Goal: Find specific page/section: Find specific page/section

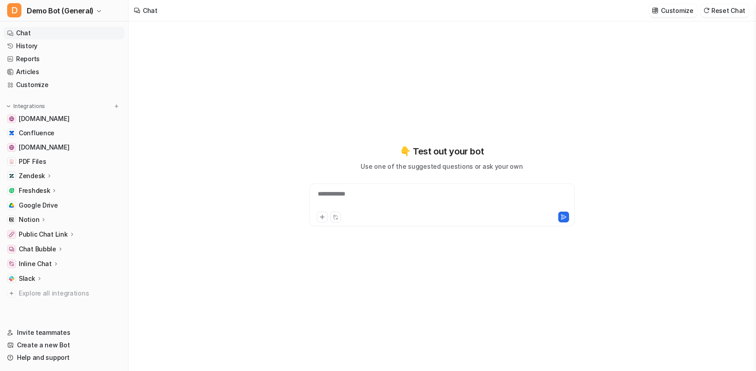
type textarea "**********"
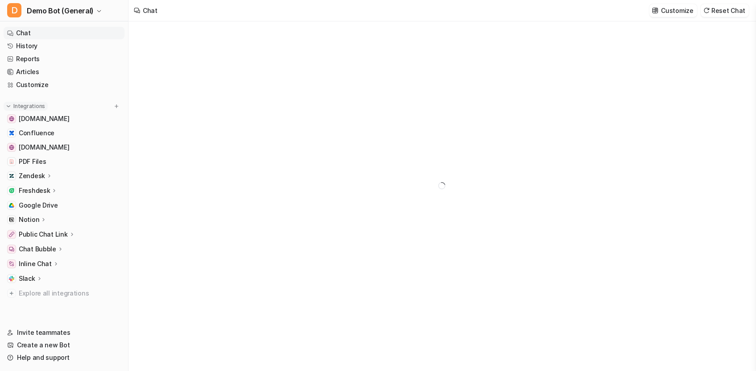
click at [12, 108] on button "Integrations" at bounding box center [26, 106] width 44 height 9
